Goal: Task Accomplishment & Management: Use online tool/utility

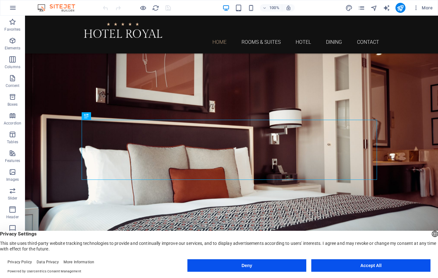
click at [374, 268] on button "Accept All" at bounding box center [371, 266] width 119 height 13
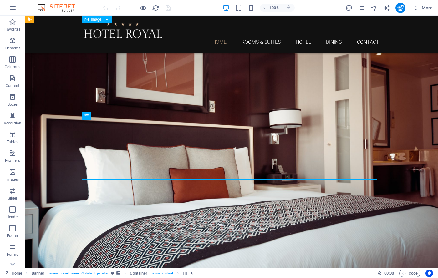
click at [122, 33] on figure at bounding box center [232, 30] width 296 height 15
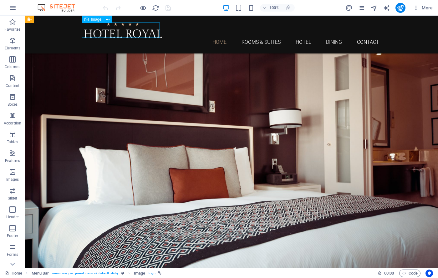
click at [122, 33] on figure at bounding box center [232, 30] width 296 height 15
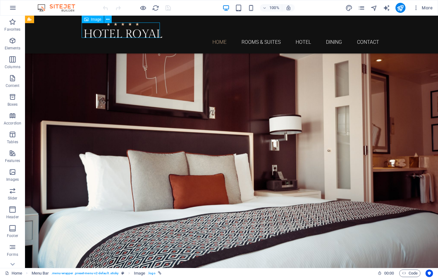
select select "px"
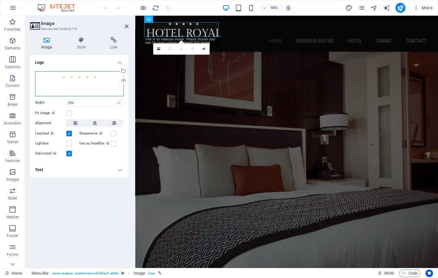
click at [101, 78] on div "Drag files here, click to choose files or select files from Files or our free s…" at bounding box center [79, 83] width 89 height 25
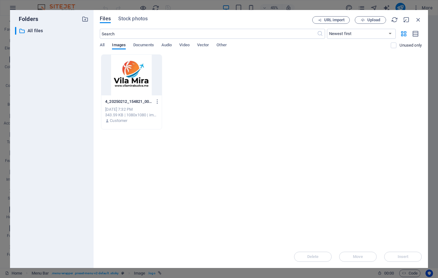
click at [136, 83] on div at bounding box center [131, 75] width 60 height 41
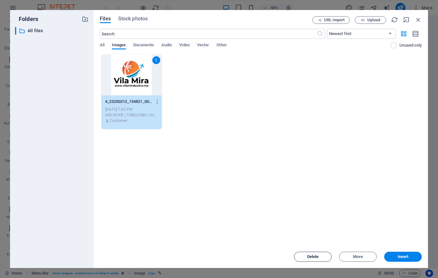
click at [312, 258] on span "Delete" at bounding box center [313, 257] width 12 height 4
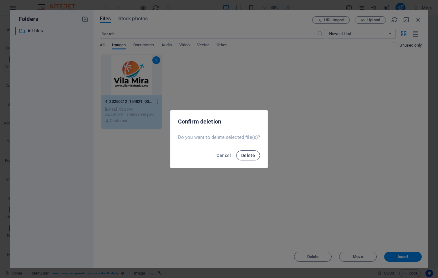
click at [251, 156] on span "Delete" at bounding box center [248, 155] width 14 height 5
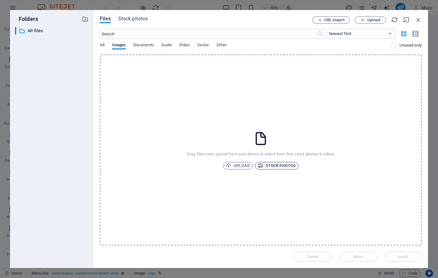
click at [274, 167] on span "Stock photos" at bounding box center [277, 166] width 38 height 8
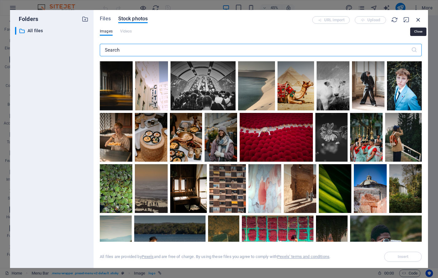
click at [416, 18] on icon "button" at bounding box center [418, 19] width 7 height 7
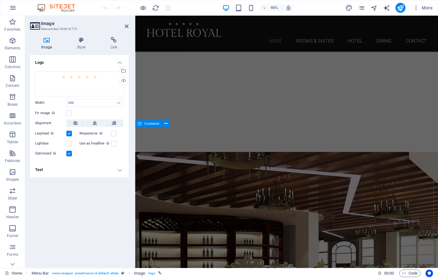
scroll to position [626, 0]
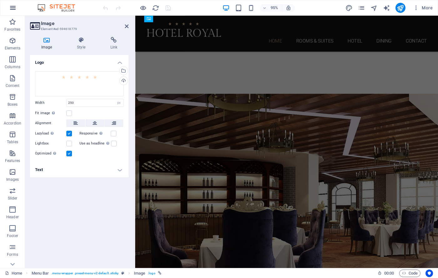
click at [13, 8] on icon "button" at bounding box center [13, 8] width 8 height 8
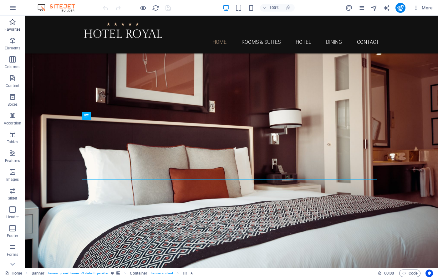
click at [11, 23] on icon "button" at bounding box center [13, 22] width 8 height 8
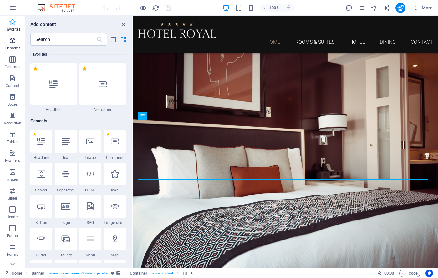
click at [13, 44] on span "Elements" at bounding box center [12, 44] width 25 height 15
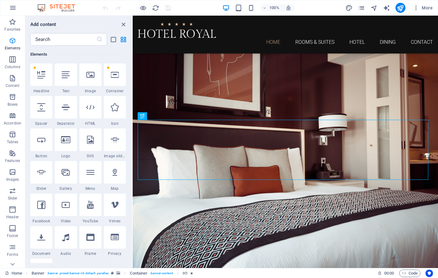
scroll to position [67, 0]
